Goal: Find specific page/section: Find specific page/section

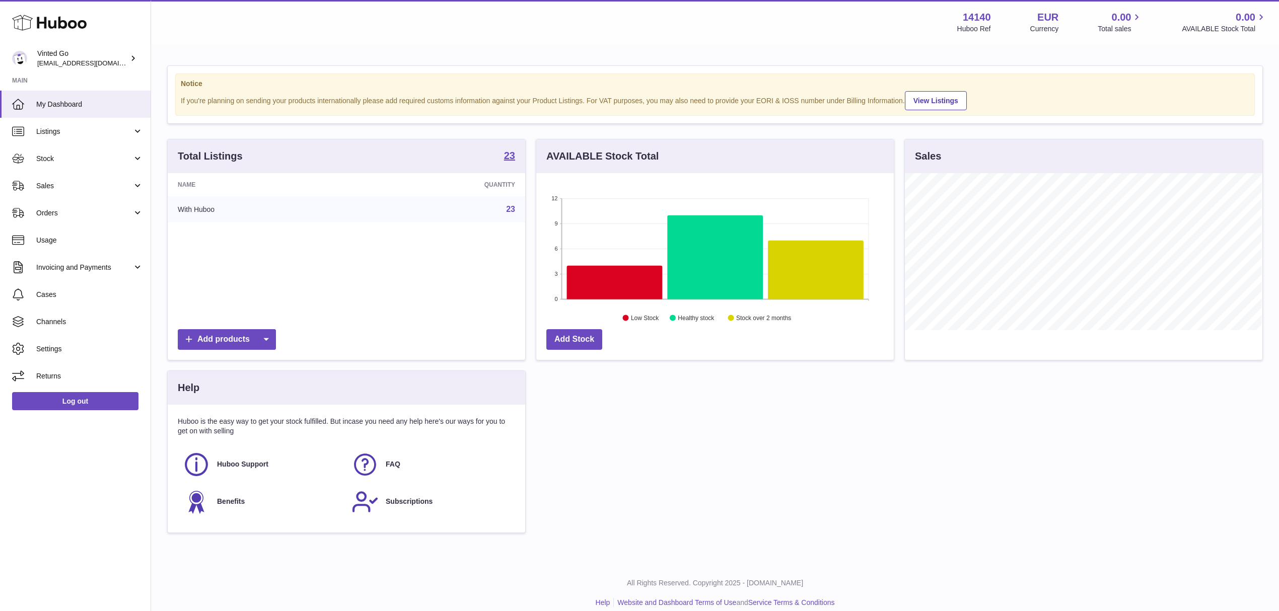
scroll to position [157, 357]
click at [511, 152] on strong "23" at bounding box center [509, 156] width 11 height 10
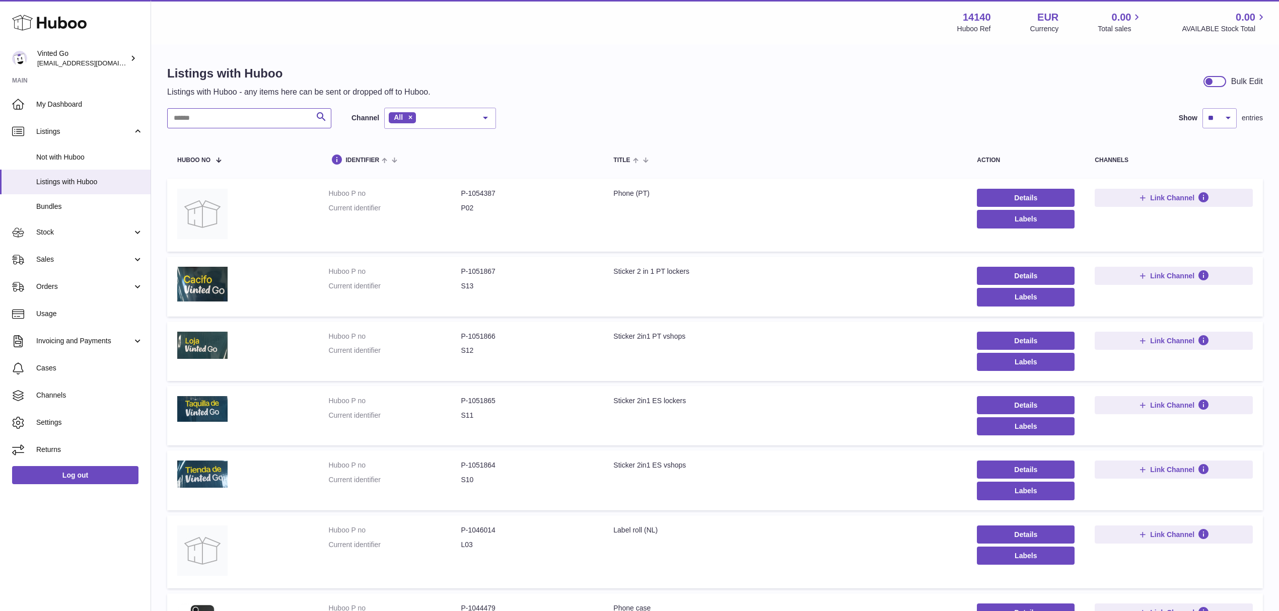
click at [192, 119] on input "text" at bounding box center [249, 118] width 164 height 20
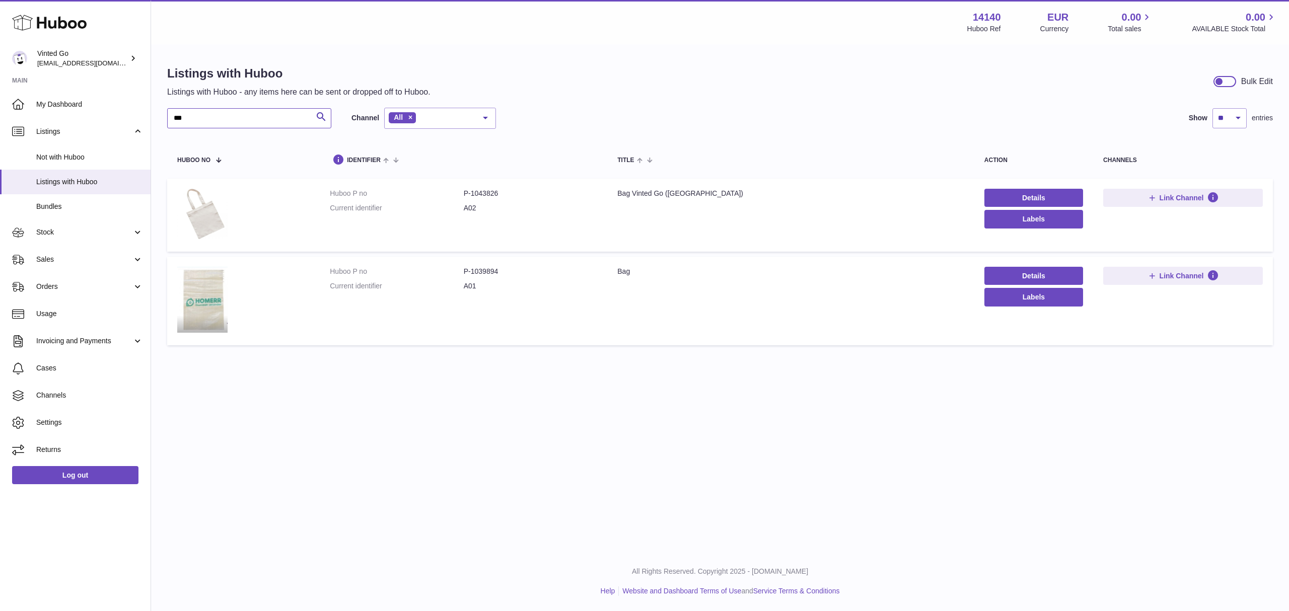
type input "***"
drag, startPoint x: 640, startPoint y: 278, endPoint x: 572, endPoint y: 282, distance: 68.1
click at [572, 282] on tr "Huboo P no P-1039894 Current identifier A01 Title Bag Details Labels Link Chann…" at bounding box center [720, 301] width 1106 height 88
click at [636, 312] on td "Title Bag" at bounding box center [790, 301] width 367 height 88
